Goal: Information Seeking & Learning: Learn about a topic

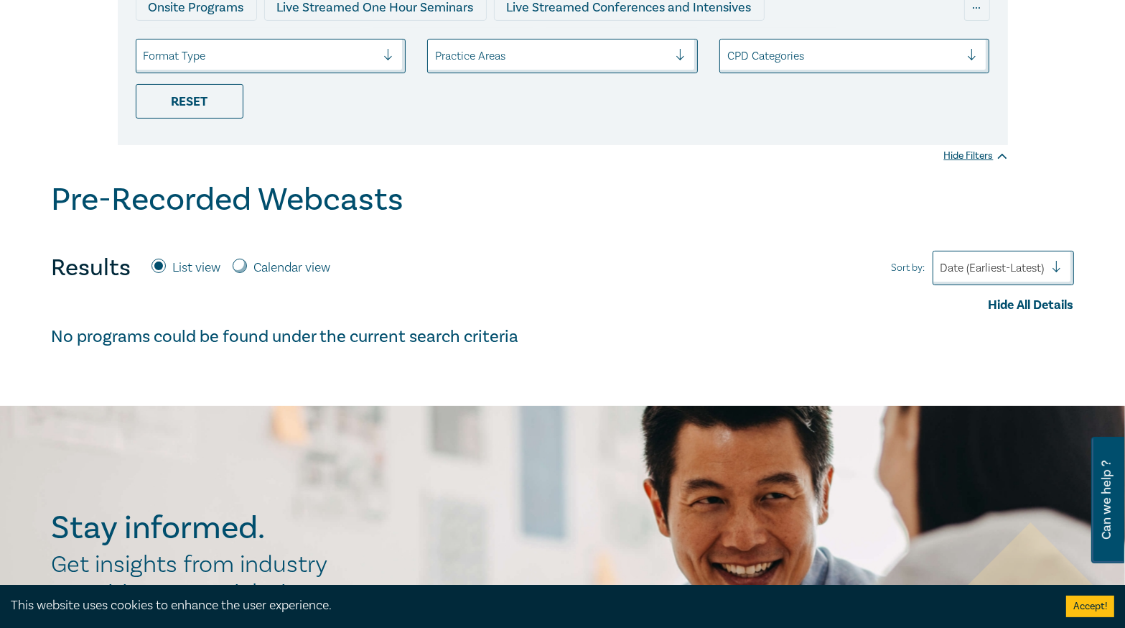
scroll to position [115, 0]
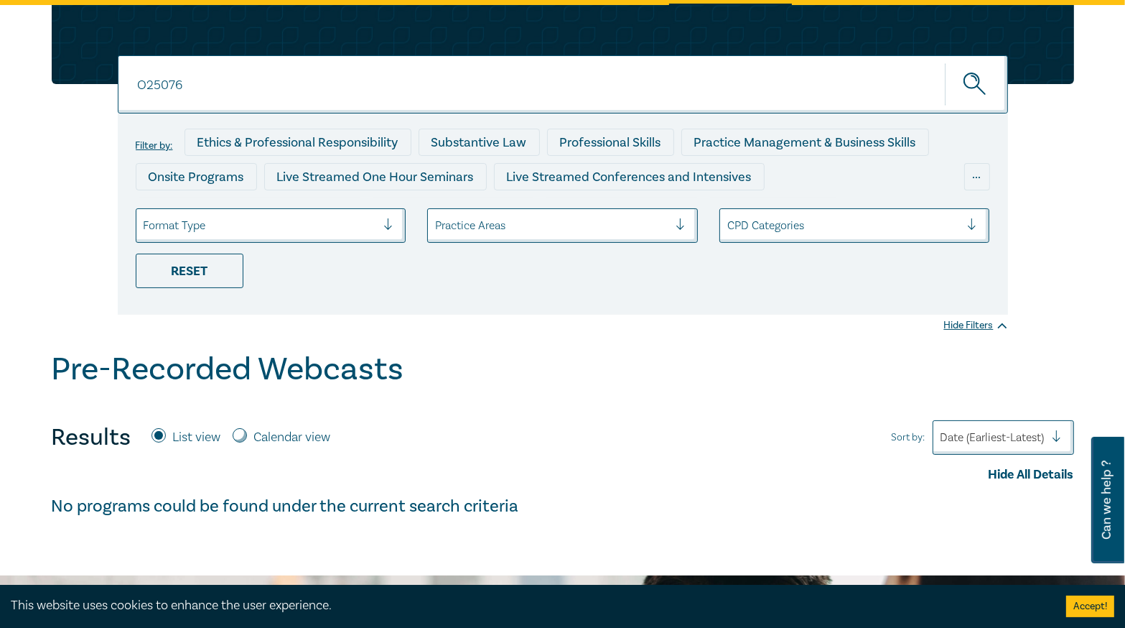
click at [258, 91] on input "O25076" at bounding box center [563, 84] width 890 height 58
click at [945, 62] on button "submit" at bounding box center [976, 84] width 63 height 44
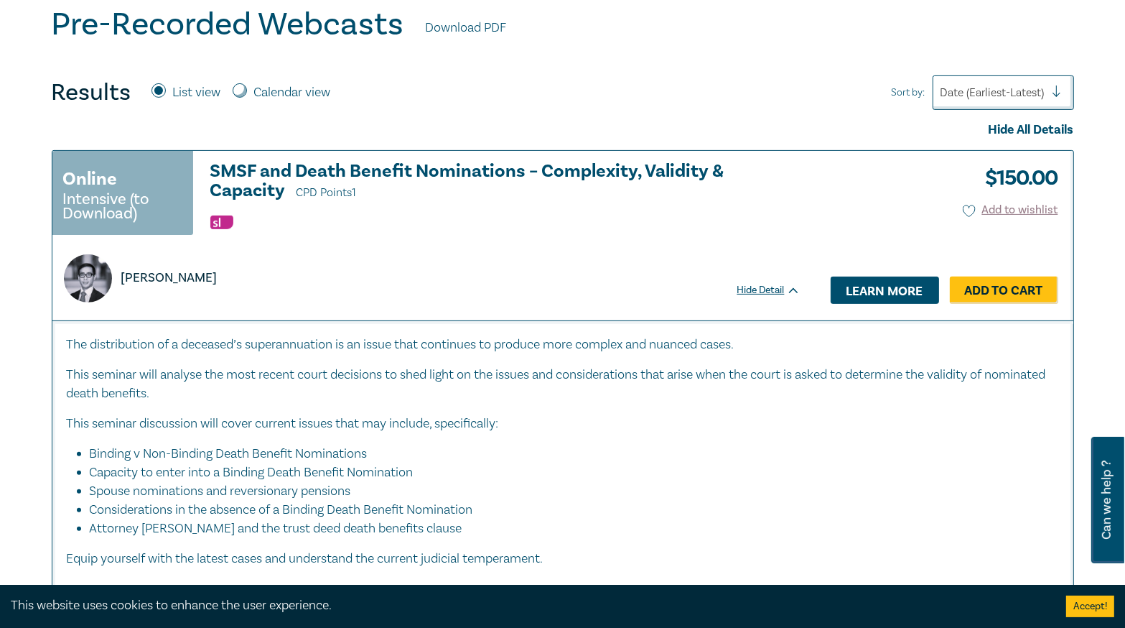
click at [870, 287] on link "Learn more" at bounding box center [885, 289] width 108 height 27
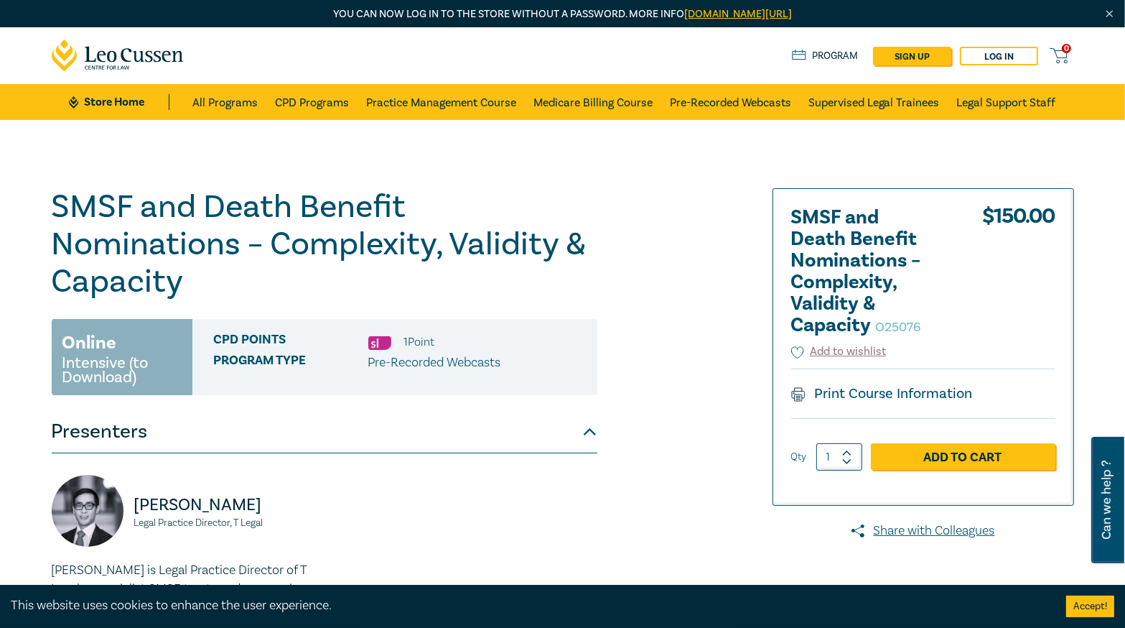
scroll to position [230, 0]
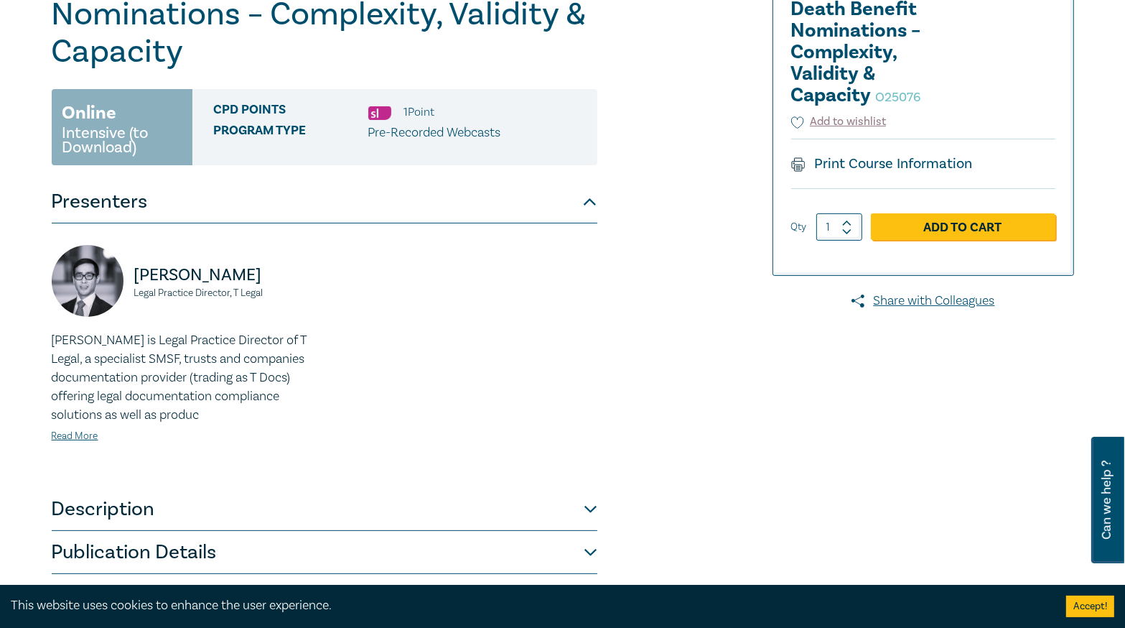
click at [531, 516] on button "Description" at bounding box center [325, 509] width 546 height 43
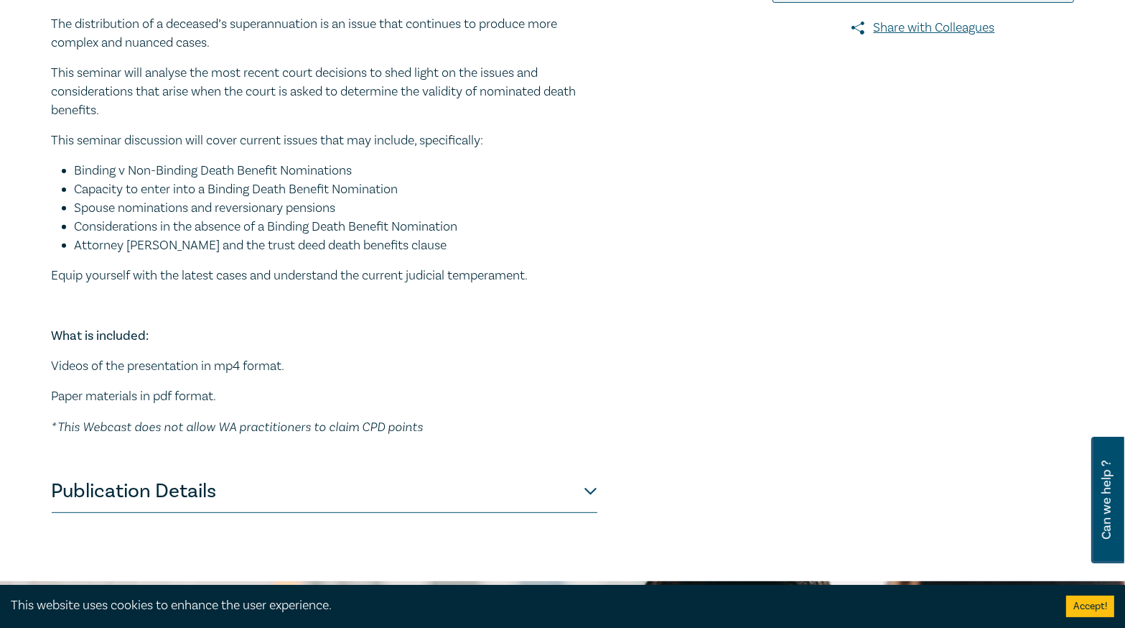
scroll to position [574, 0]
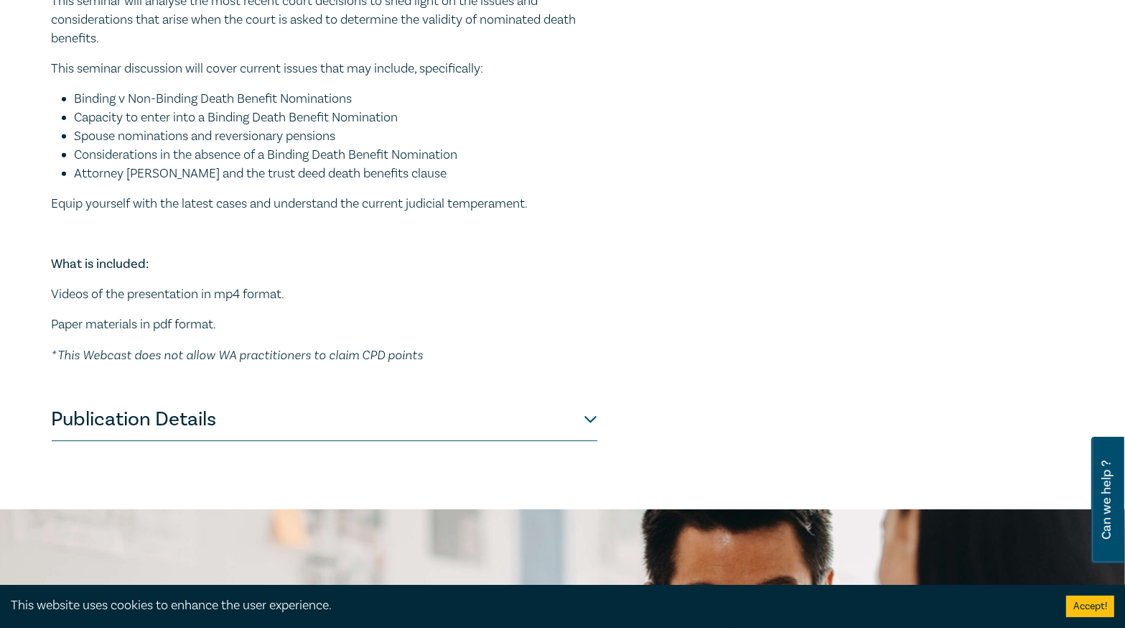
click at [512, 424] on button "Publication Details" at bounding box center [325, 419] width 546 height 43
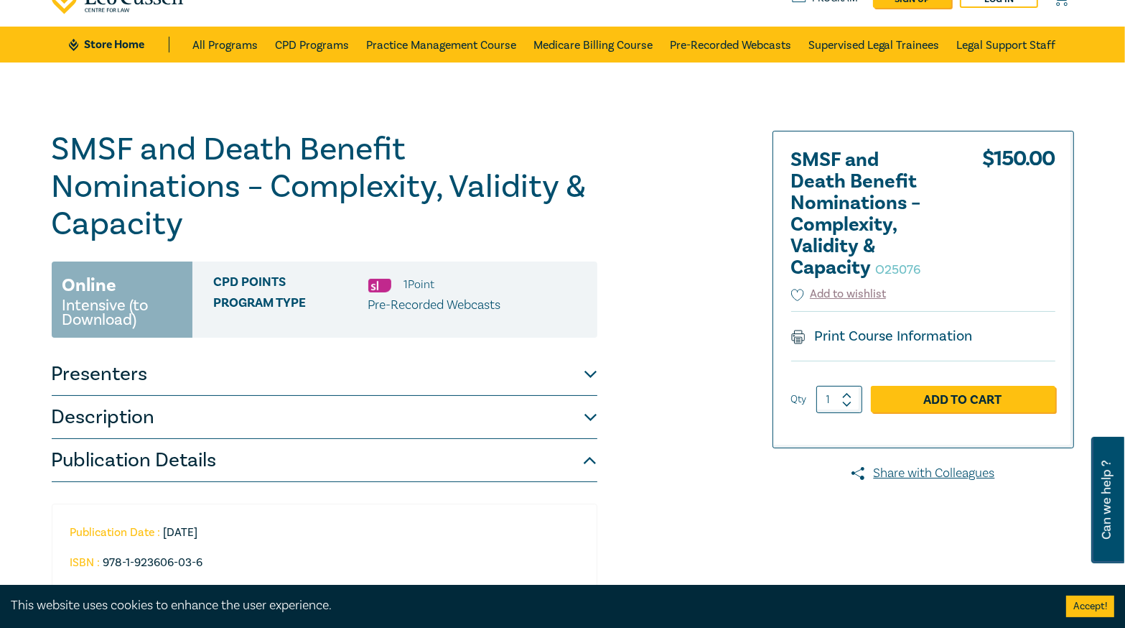
scroll to position [0, 0]
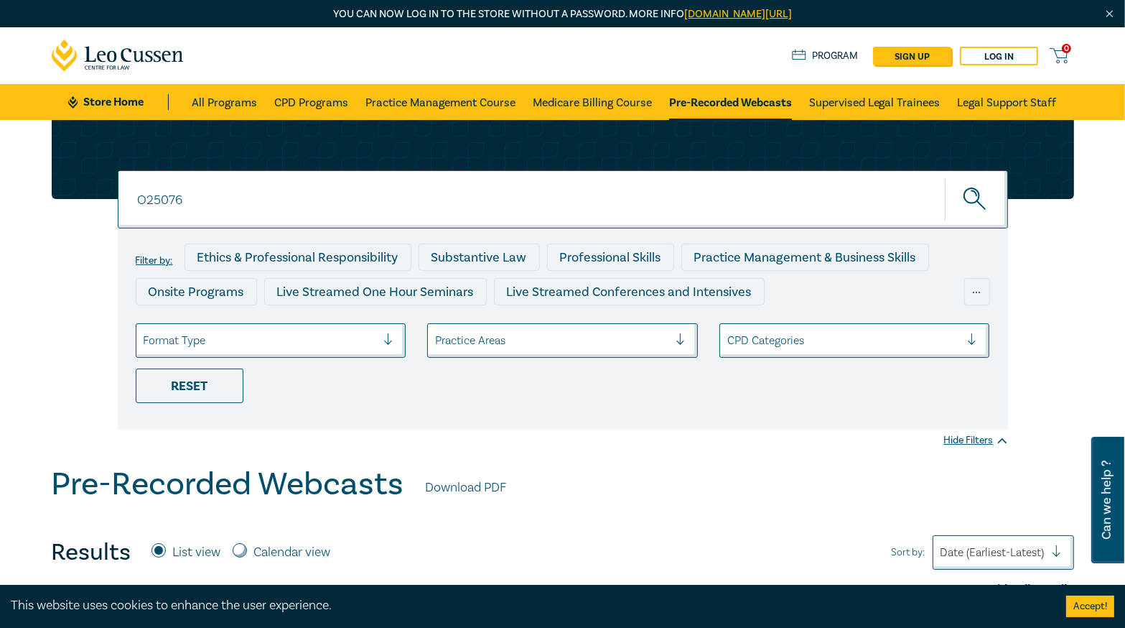
click at [205, 195] on input "O25076" at bounding box center [563, 199] width 890 height 58
type input "O25077"
click at [945, 177] on button "submit" at bounding box center [976, 199] width 63 height 44
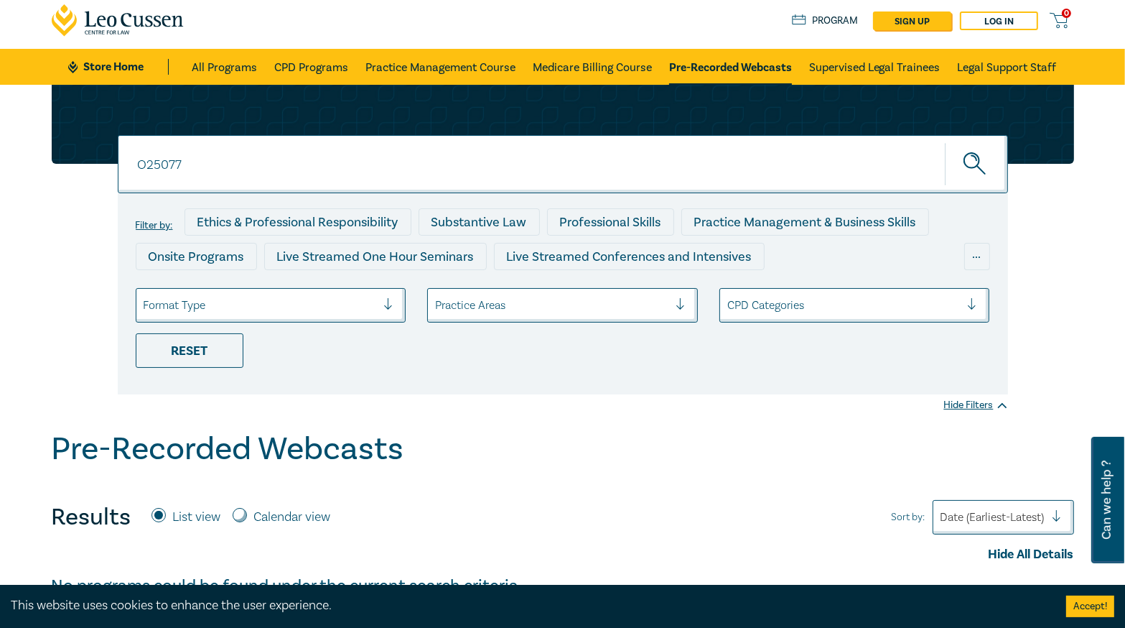
scroll to position [172, 0]
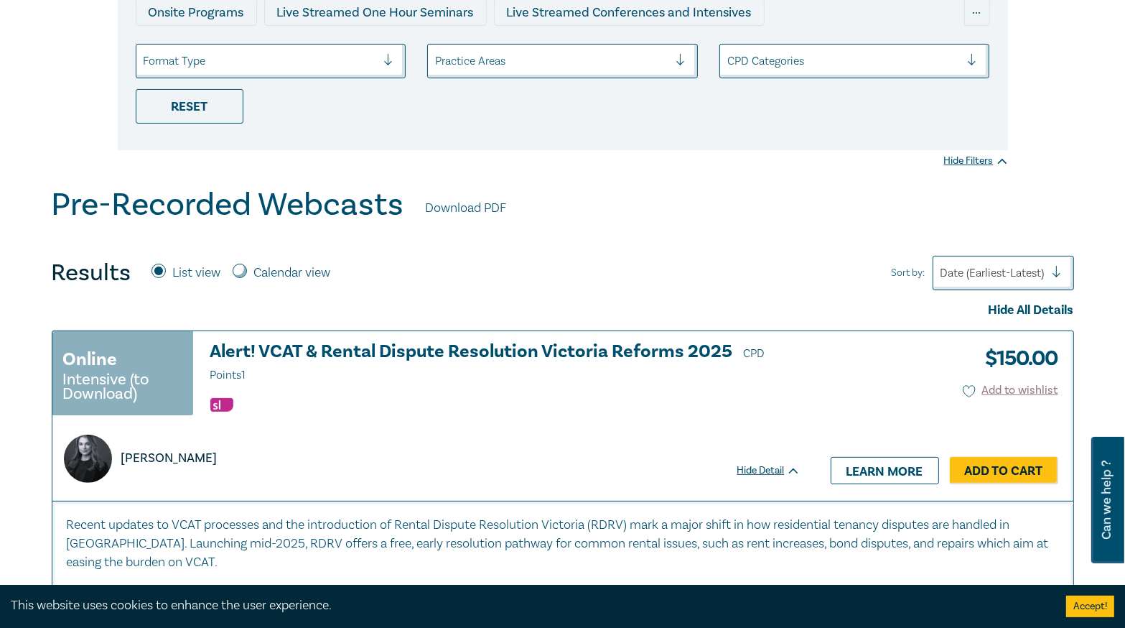
scroll to position [345, 0]
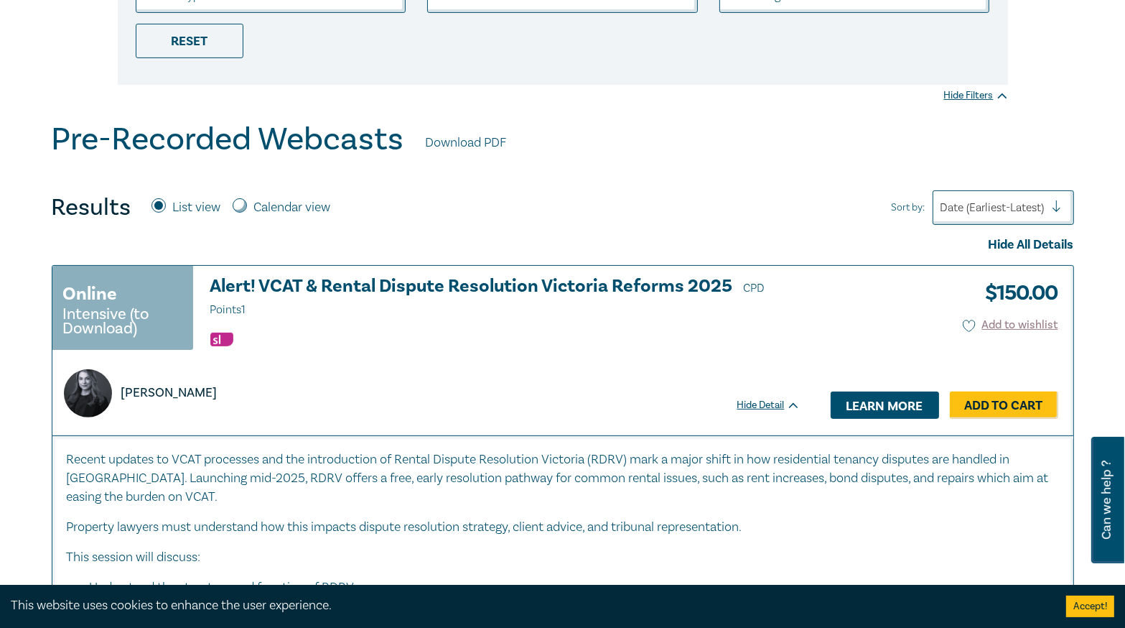
click at [870, 411] on link "Learn more" at bounding box center [885, 404] width 108 height 27
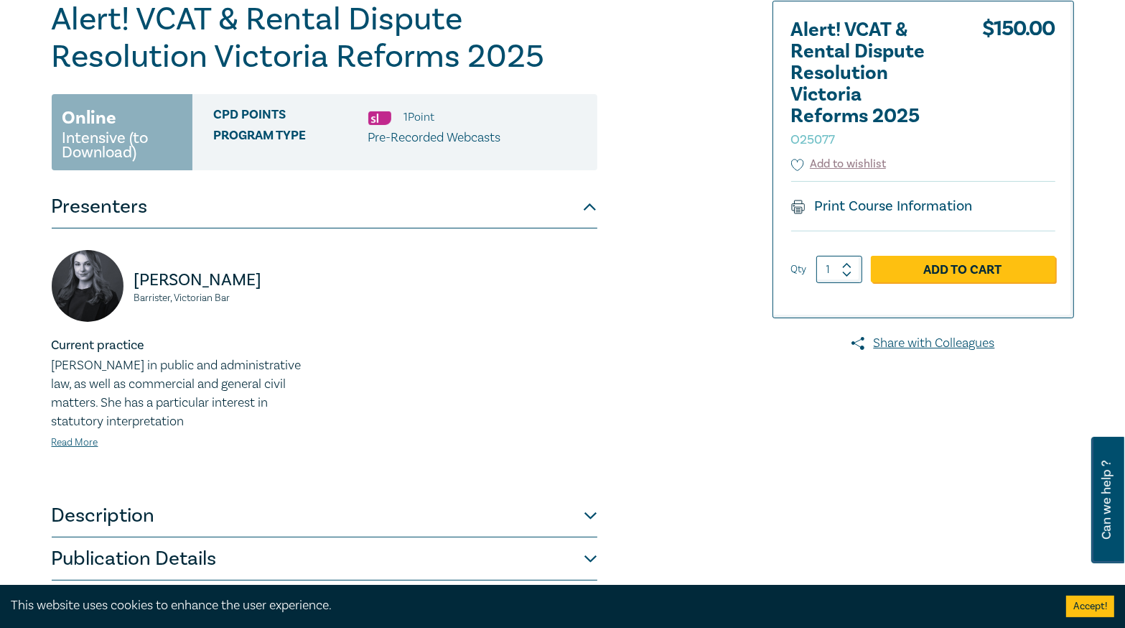
scroll to position [345, 0]
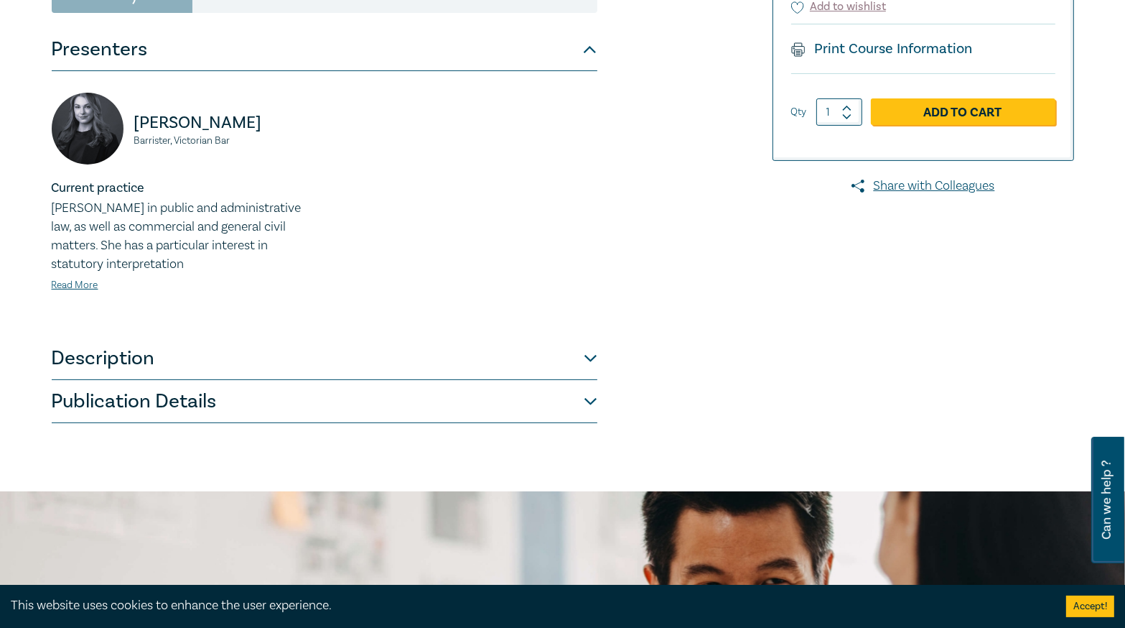
click at [379, 360] on button "Description" at bounding box center [325, 358] width 546 height 43
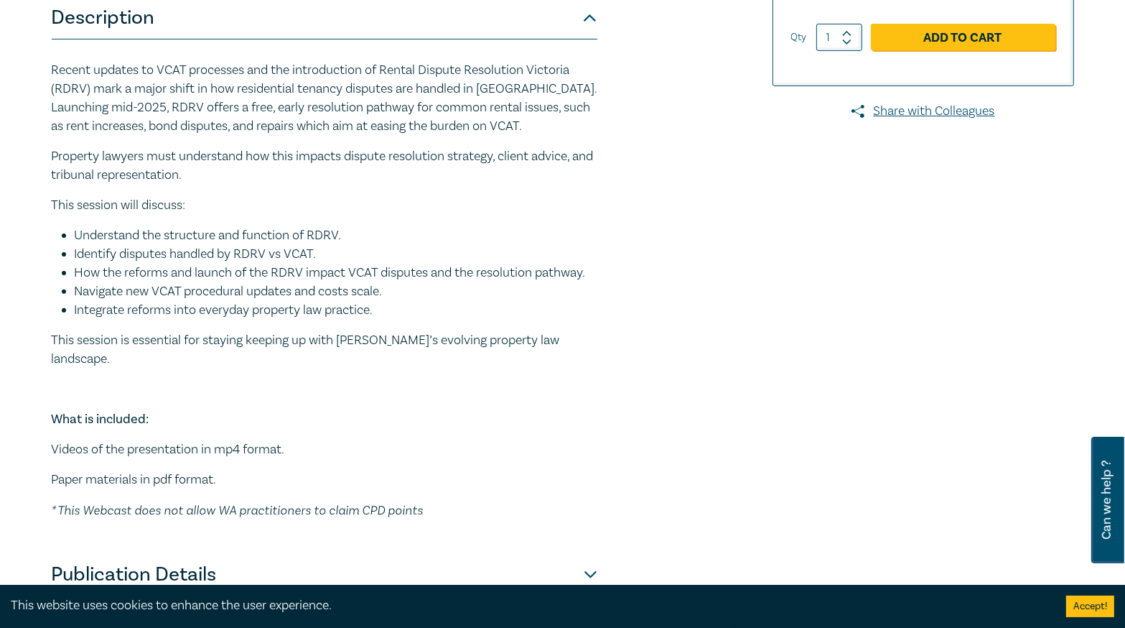
scroll to position [517, 0]
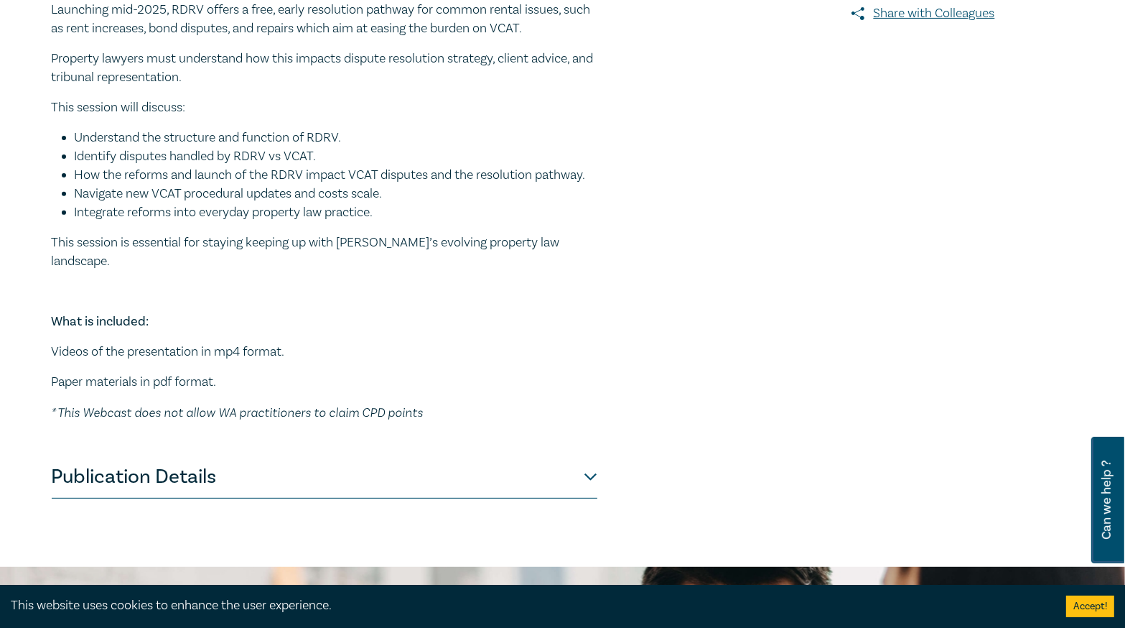
click at [457, 461] on button "Publication Details" at bounding box center [325, 476] width 546 height 43
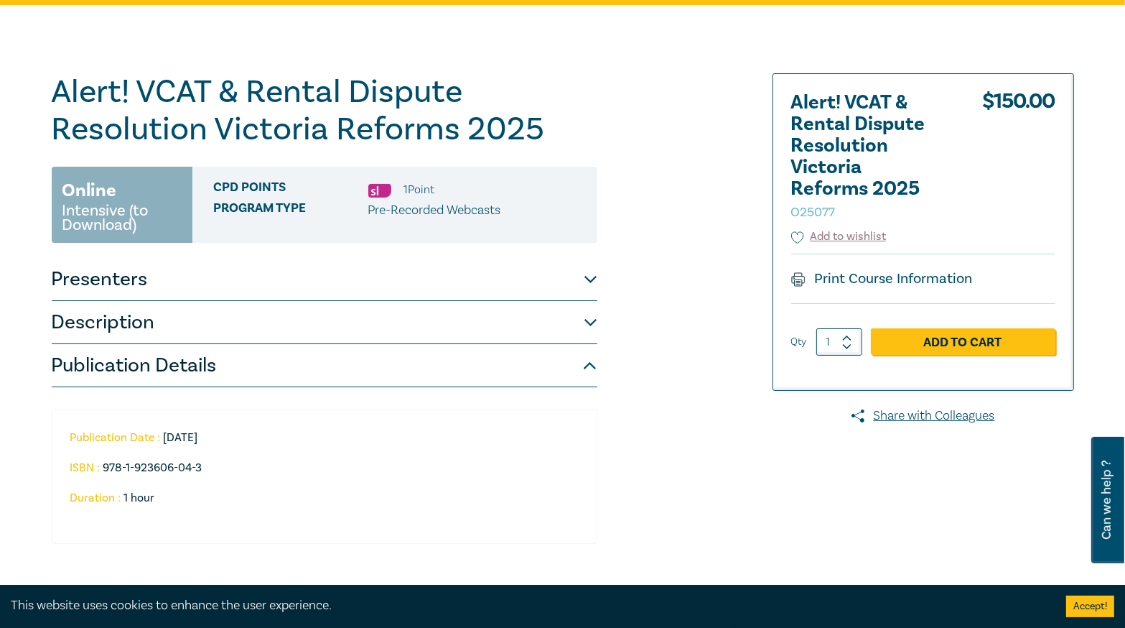
scroll to position [115, 0]
click at [464, 291] on button "Presenters" at bounding box center [325, 279] width 546 height 43
